Goal: Task Accomplishment & Management: Manage account settings

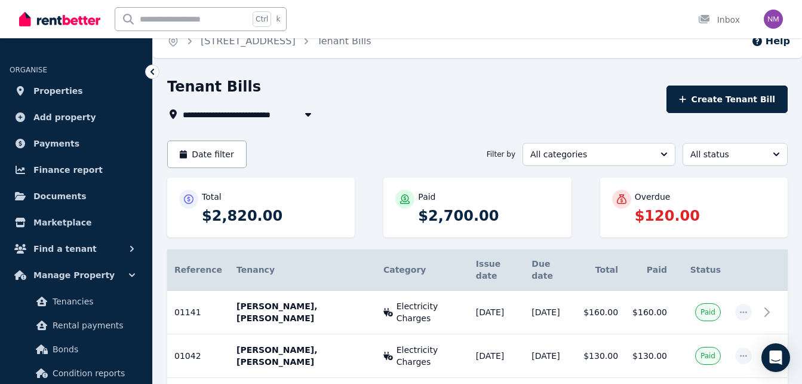
scroll to position [14, 0]
click at [153, 70] on icon at bounding box center [153, 72] width 4 height 6
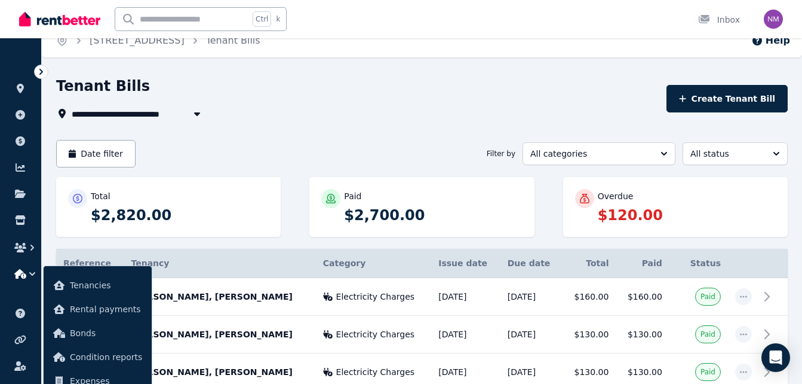
click at [42, 73] on icon at bounding box center [41, 72] width 12 height 12
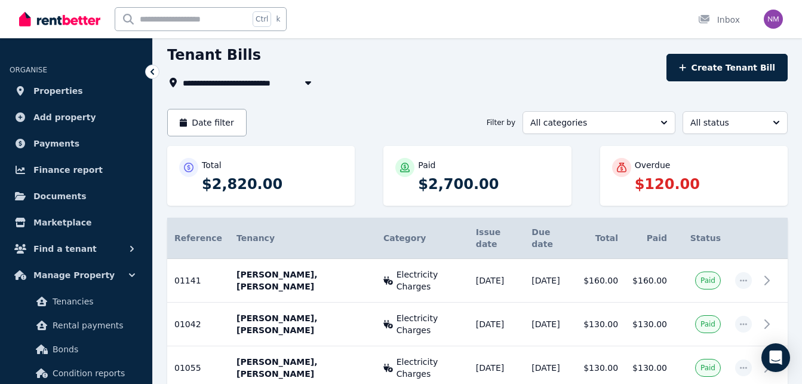
scroll to position [0, 0]
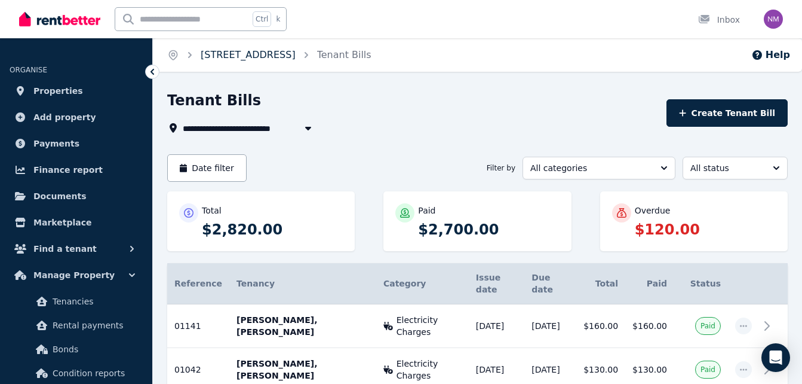
click at [290, 51] on link "[STREET_ADDRESS]" at bounding box center [248, 54] width 95 height 11
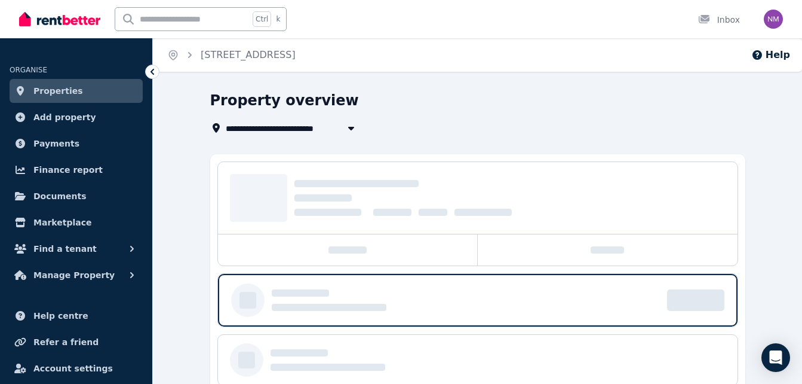
click at [290, 51] on link "[STREET_ADDRESS]" at bounding box center [248, 54] width 95 height 11
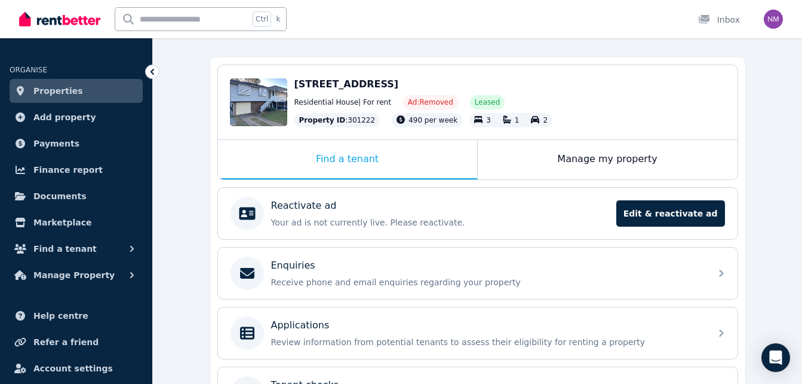
scroll to position [97, 0]
click at [602, 157] on div "Manage my property" at bounding box center [608, 158] width 260 height 39
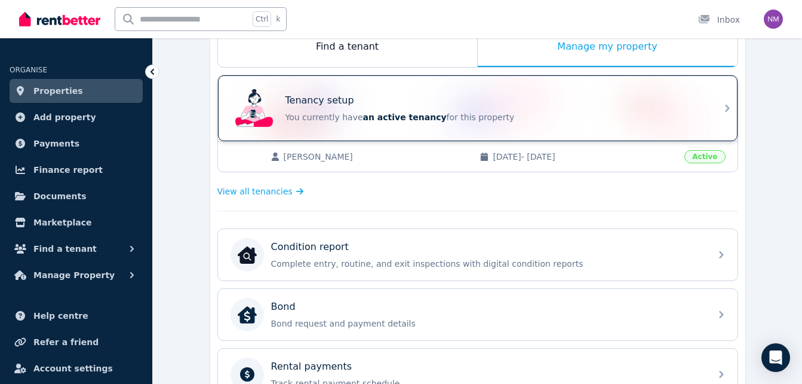
scroll to position [215, 0]
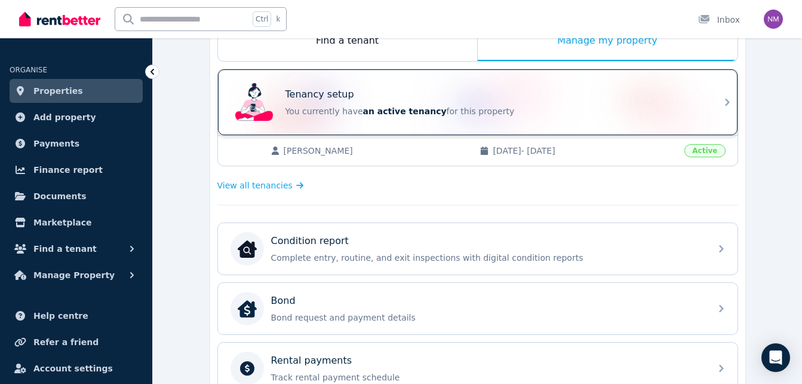
click at [721, 101] on icon at bounding box center [727, 102] width 14 height 14
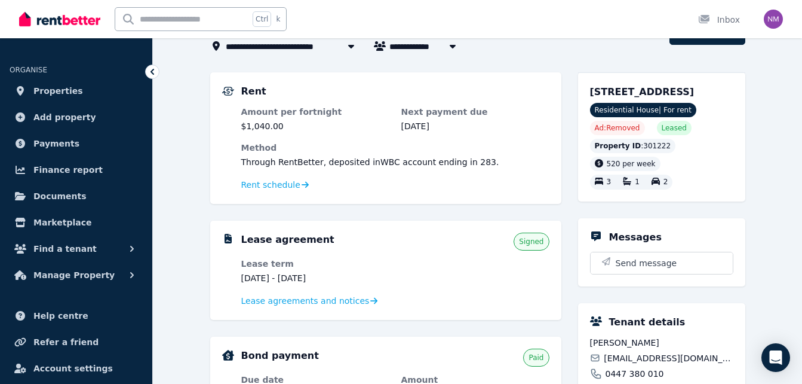
scroll to position [81, 0]
click at [280, 182] on span "Rent schedule" at bounding box center [270, 185] width 59 height 12
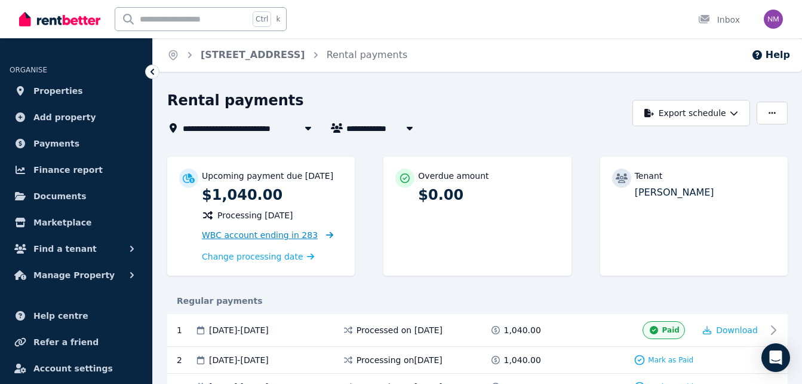
click at [286, 234] on span "WBC account ending in 283" at bounding box center [260, 235] width 116 height 10
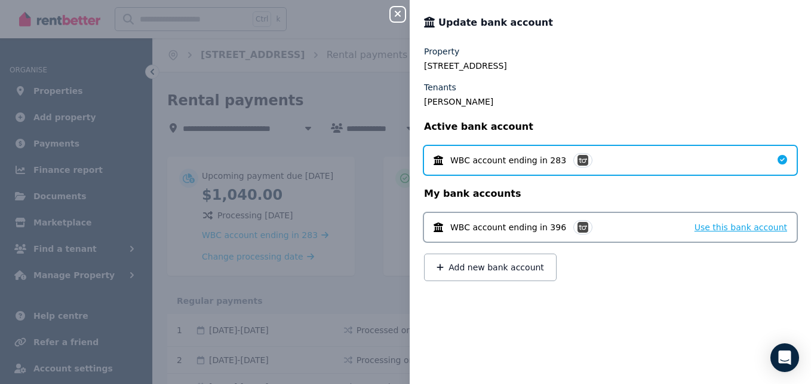
click at [725, 225] on span "Use this bank account" at bounding box center [741, 227] width 93 height 10
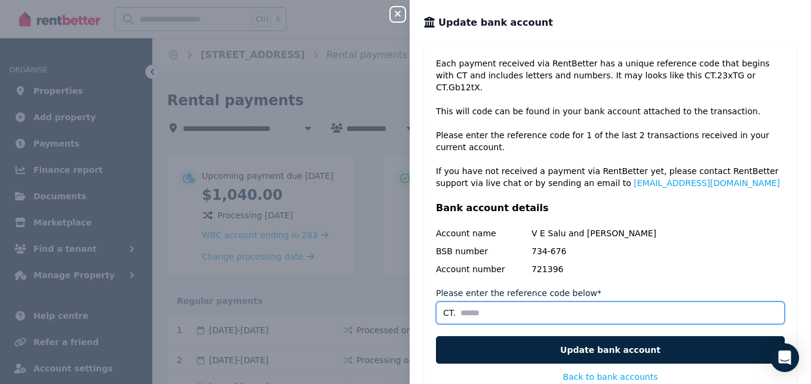
click at [500, 302] on input "Please enter the reference code below*" at bounding box center [610, 312] width 349 height 23
type input "*"
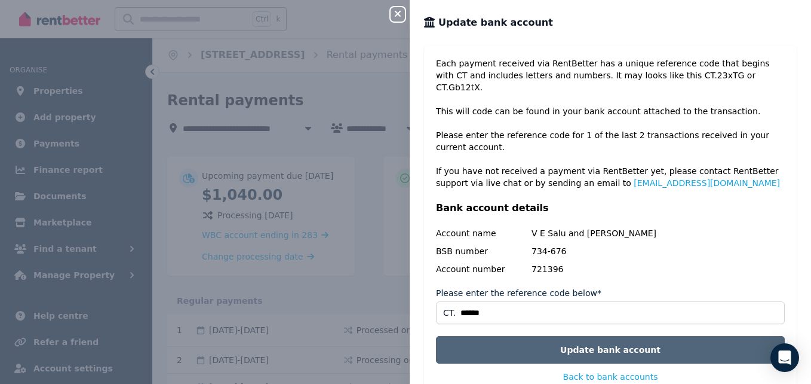
click at [601, 336] on button "Update bank account" at bounding box center [610, 349] width 349 height 27
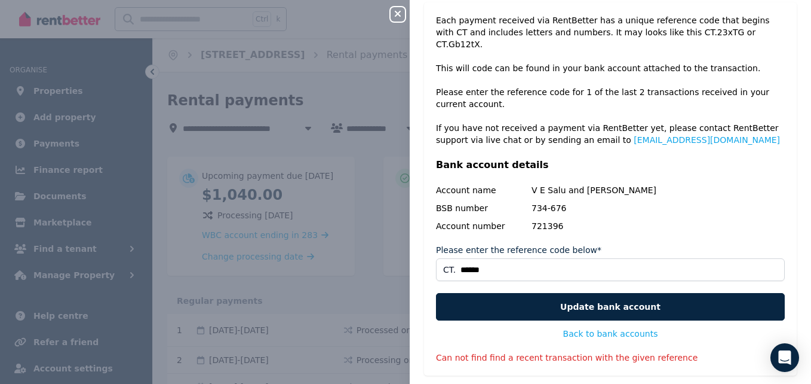
scroll to position [49, 0]
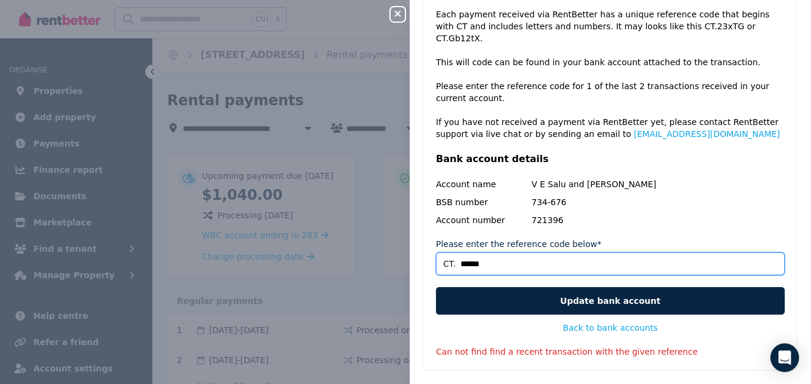
click at [498, 252] on input "******" at bounding box center [610, 263] width 349 height 23
type input "*"
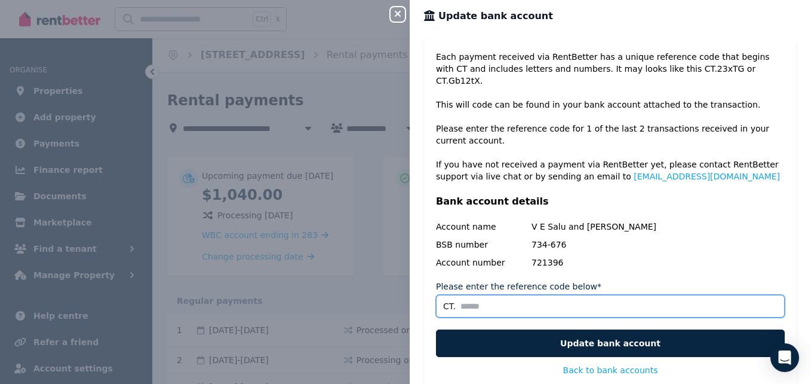
scroll to position [6, 0]
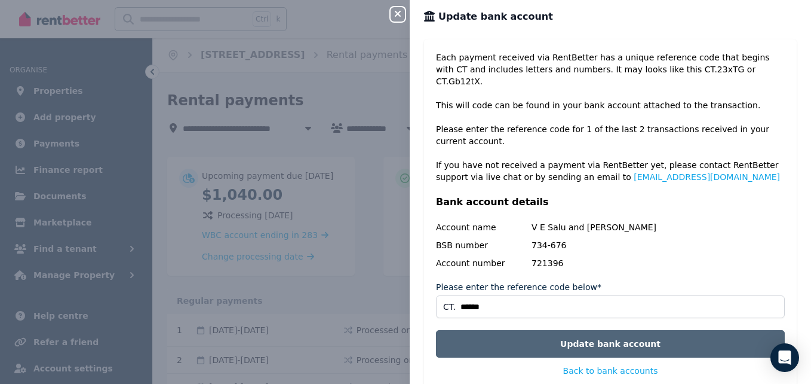
click at [516, 333] on button "Update bank account" at bounding box center [610, 343] width 349 height 27
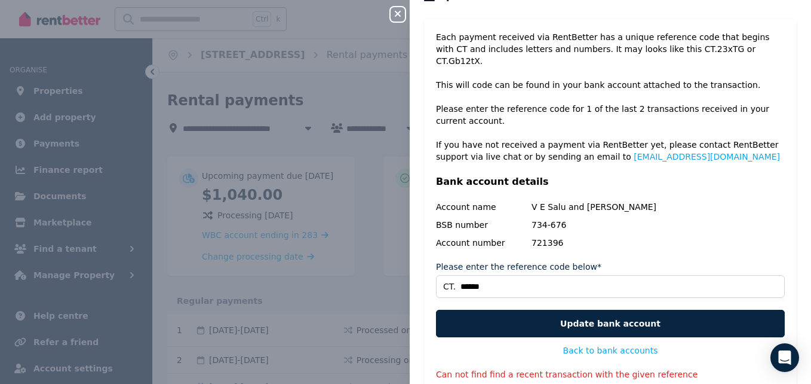
scroll to position [27, 0]
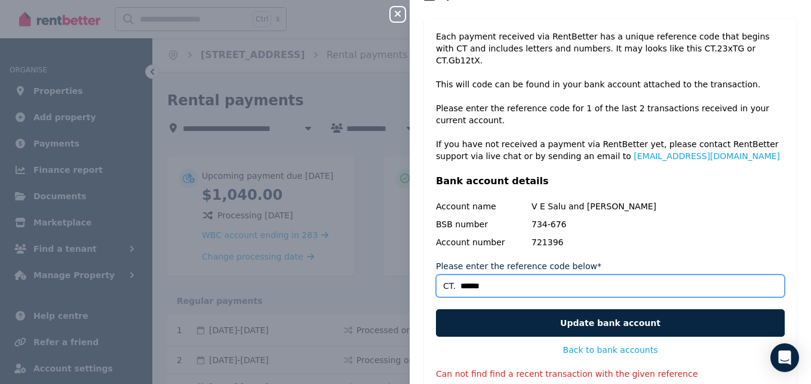
click at [492, 274] on input "******" at bounding box center [610, 285] width 349 height 23
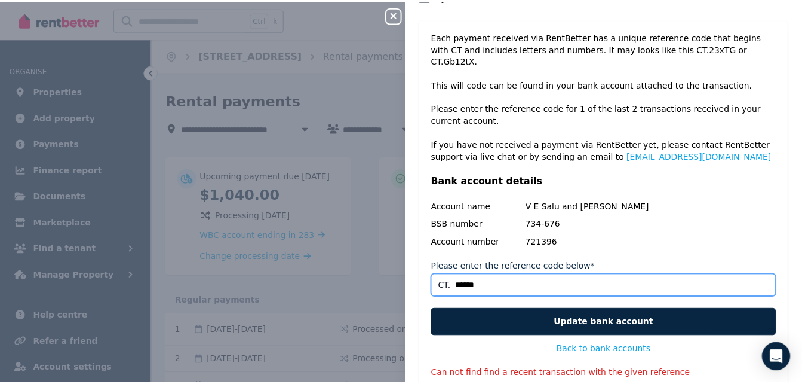
scroll to position [0, 0]
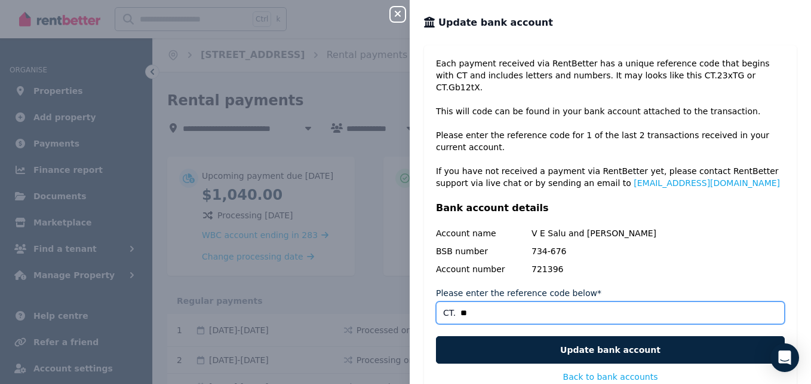
type input "*"
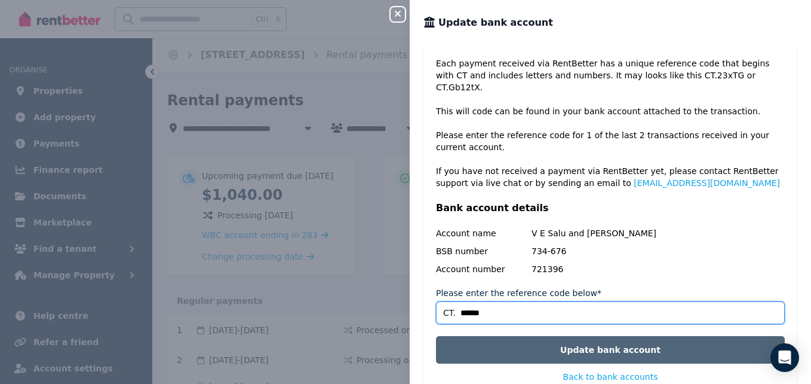
type input "******"
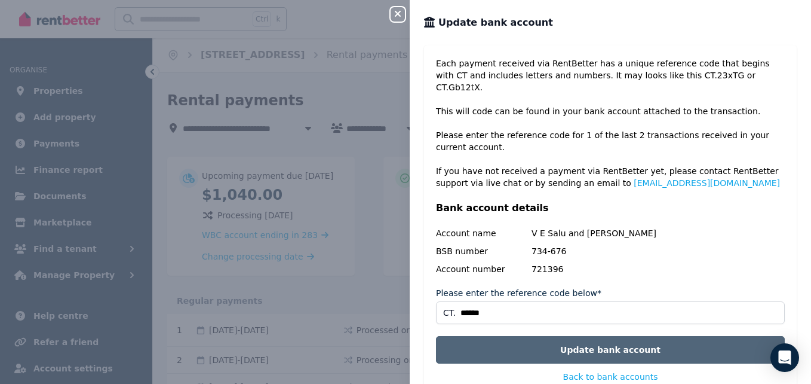
click at [544, 339] on button "Update bank account" at bounding box center [610, 349] width 349 height 27
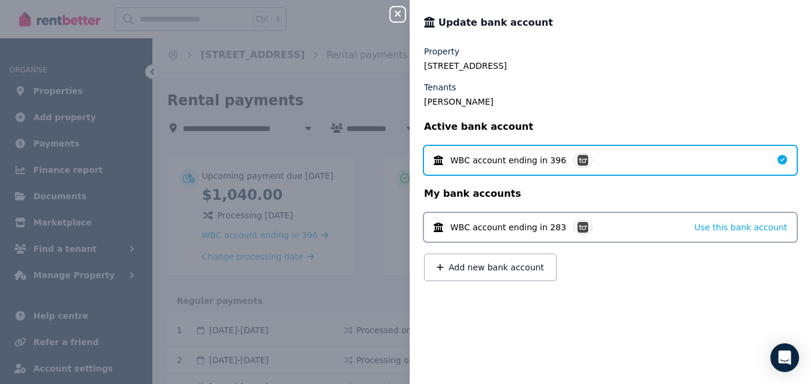
click at [398, 11] on icon "button" at bounding box center [398, 14] width 14 height 10
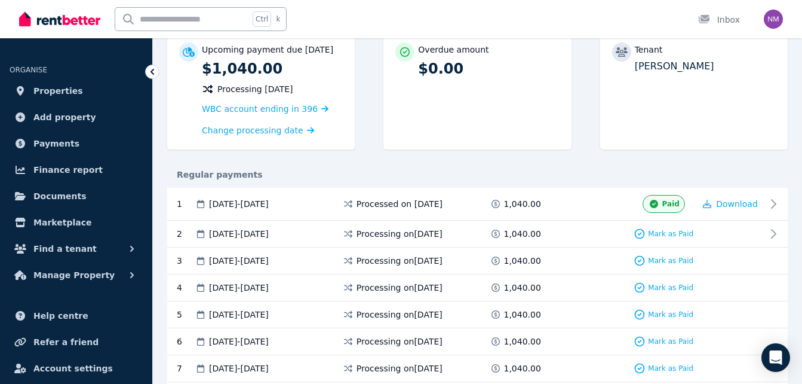
scroll to position [127, 0]
click at [47, 90] on span "Properties" at bounding box center [58, 91] width 50 height 14
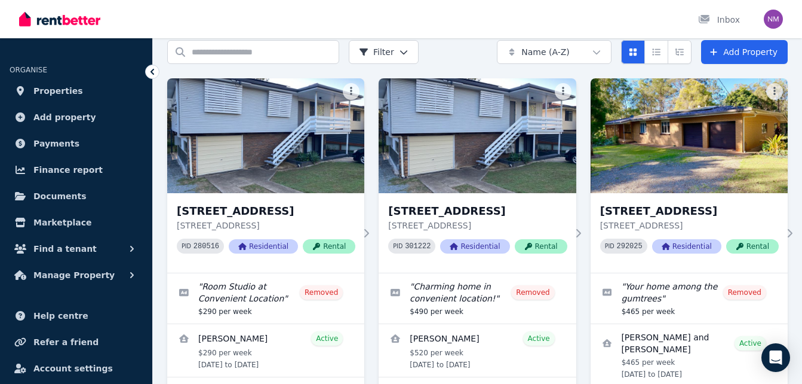
scroll to position [50, 0]
